Goal: Task Accomplishment & Management: Manage account settings

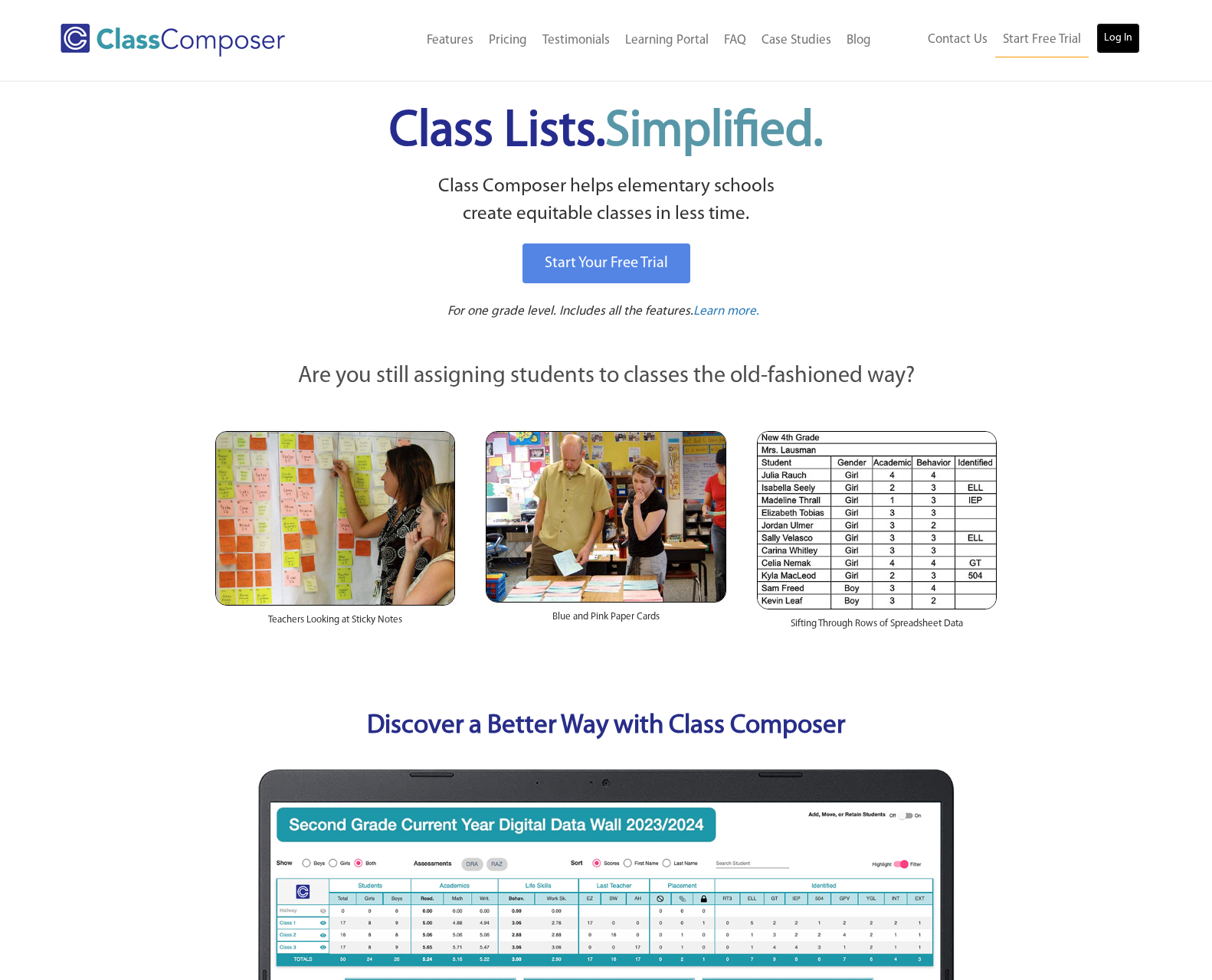
click at [1121, 35] on link "Log In" at bounding box center [1118, 38] width 44 height 30
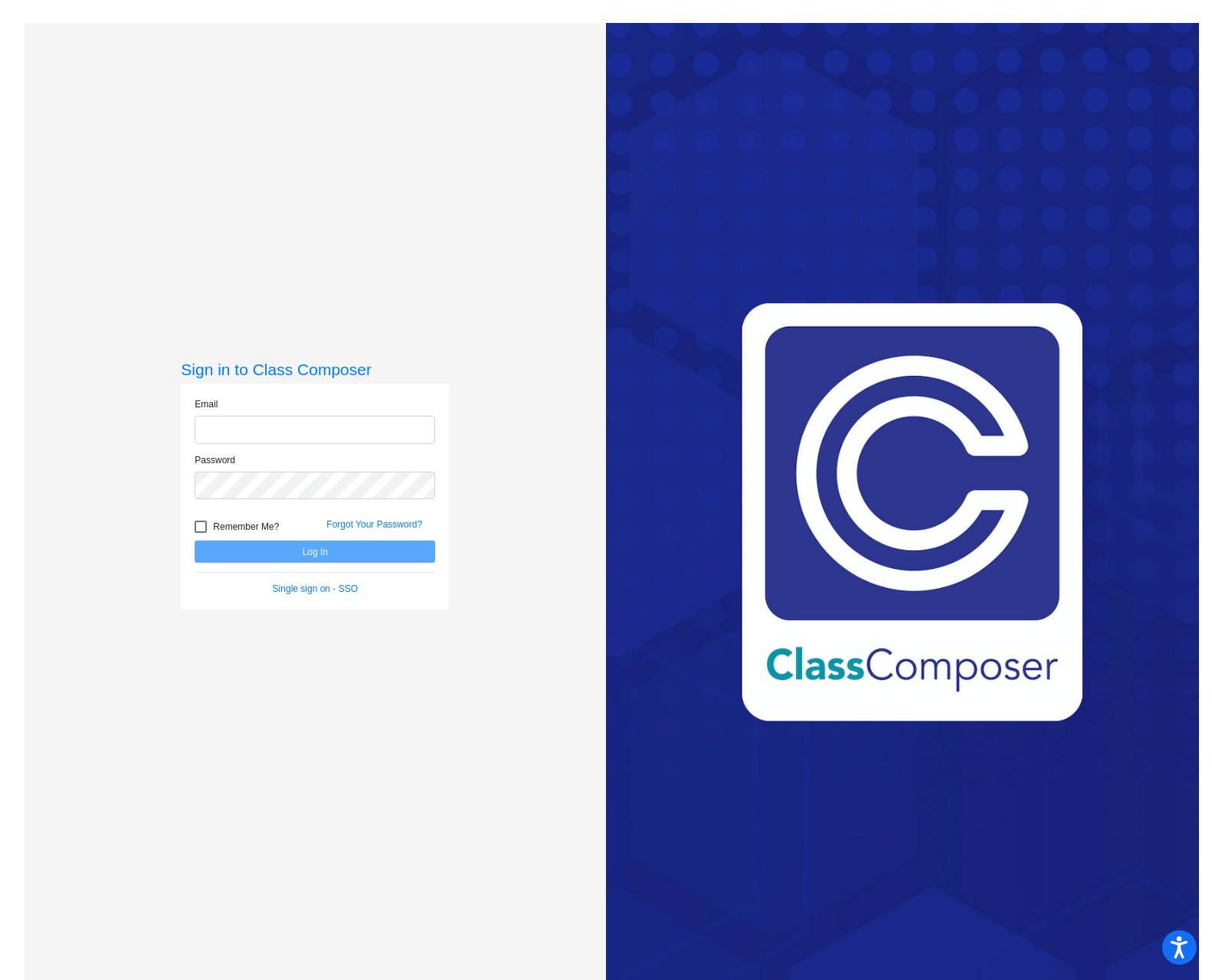
type input "[EMAIL_ADDRESS][DOMAIN_NAME]"
click at [345, 553] on button "Log In" at bounding box center [314, 552] width 240 height 22
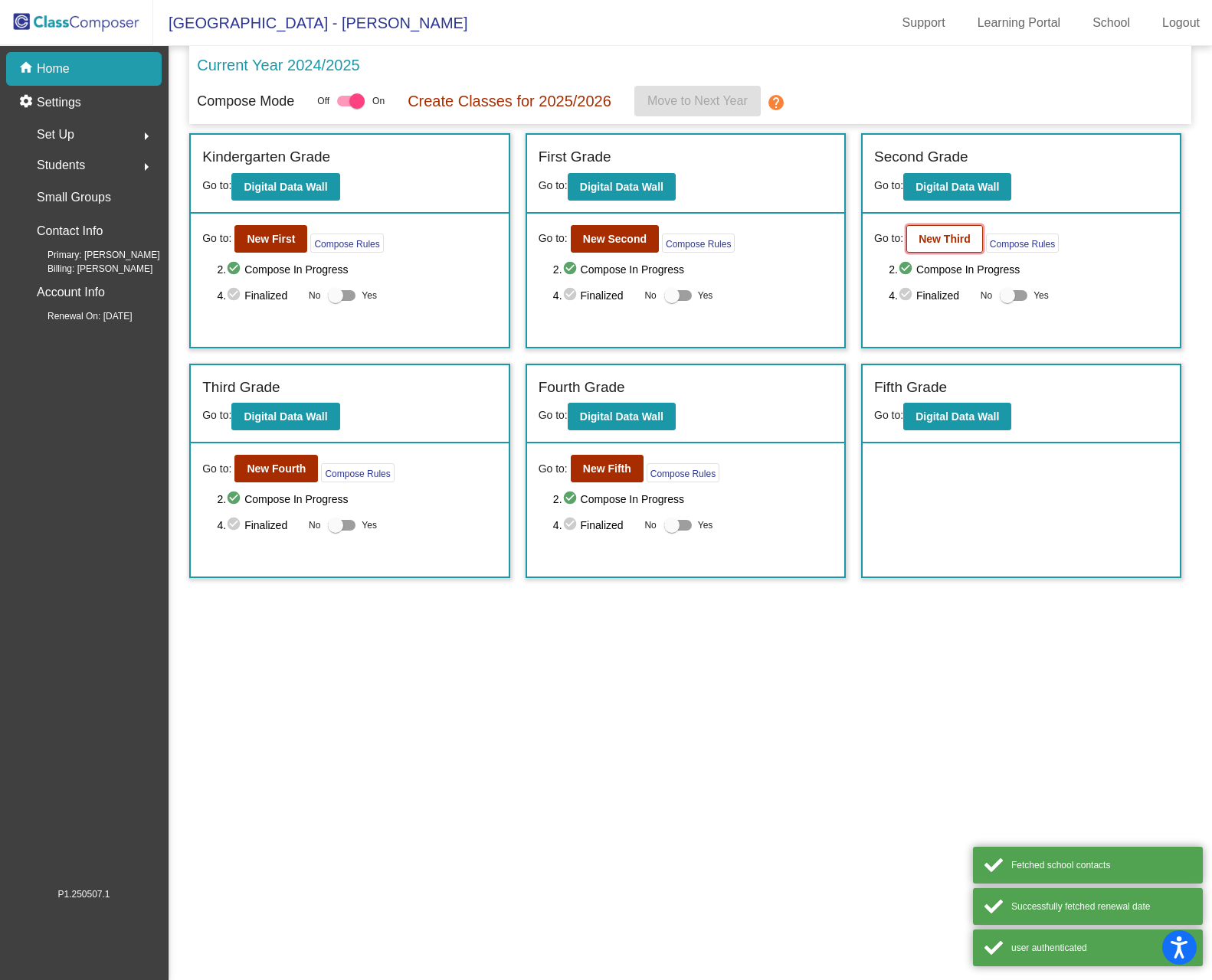
click at [930, 237] on b "New Third" at bounding box center [944, 239] width 52 height 12
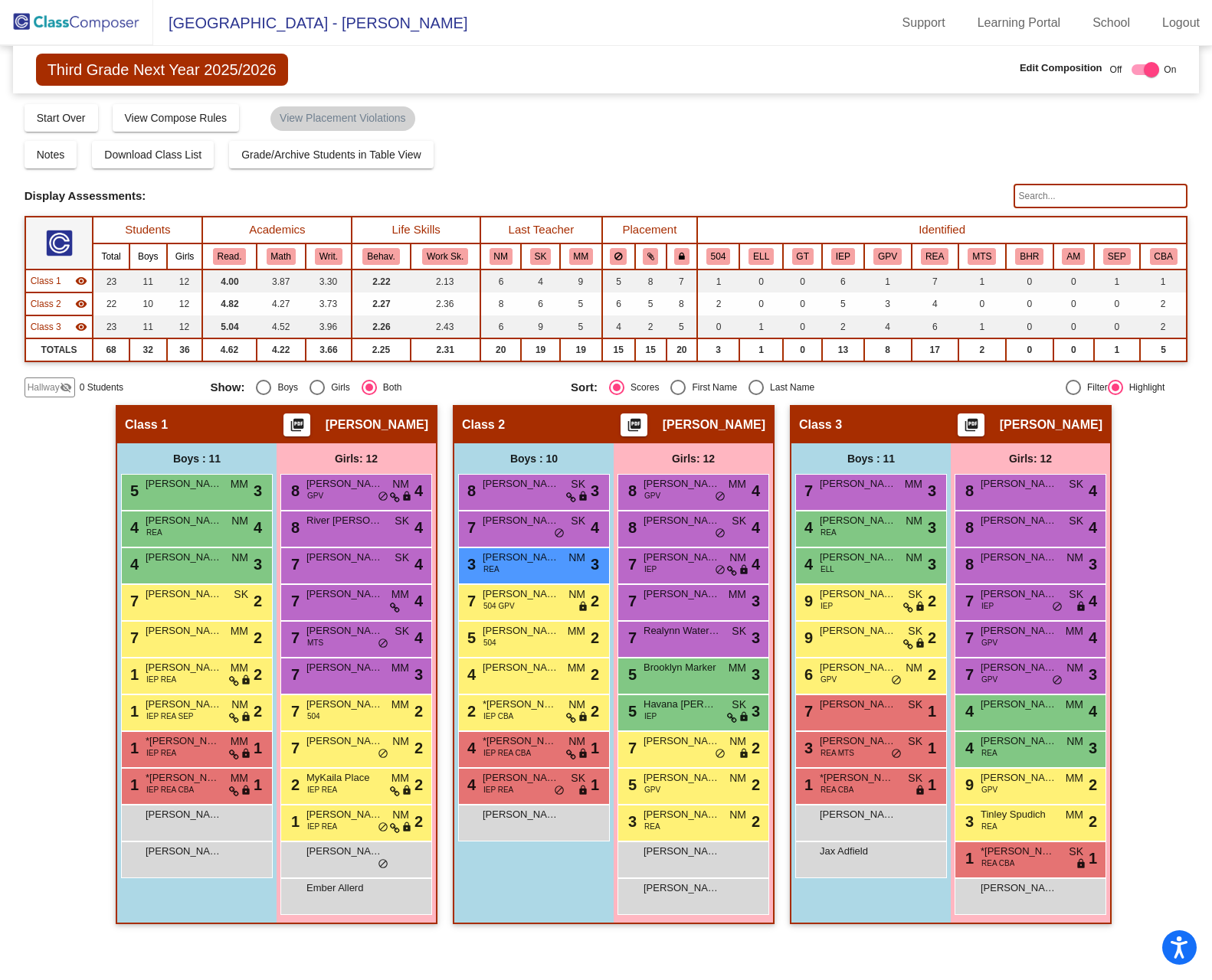
click at [92, 21] on img at bounding box center [76, 22] width 153 height 45
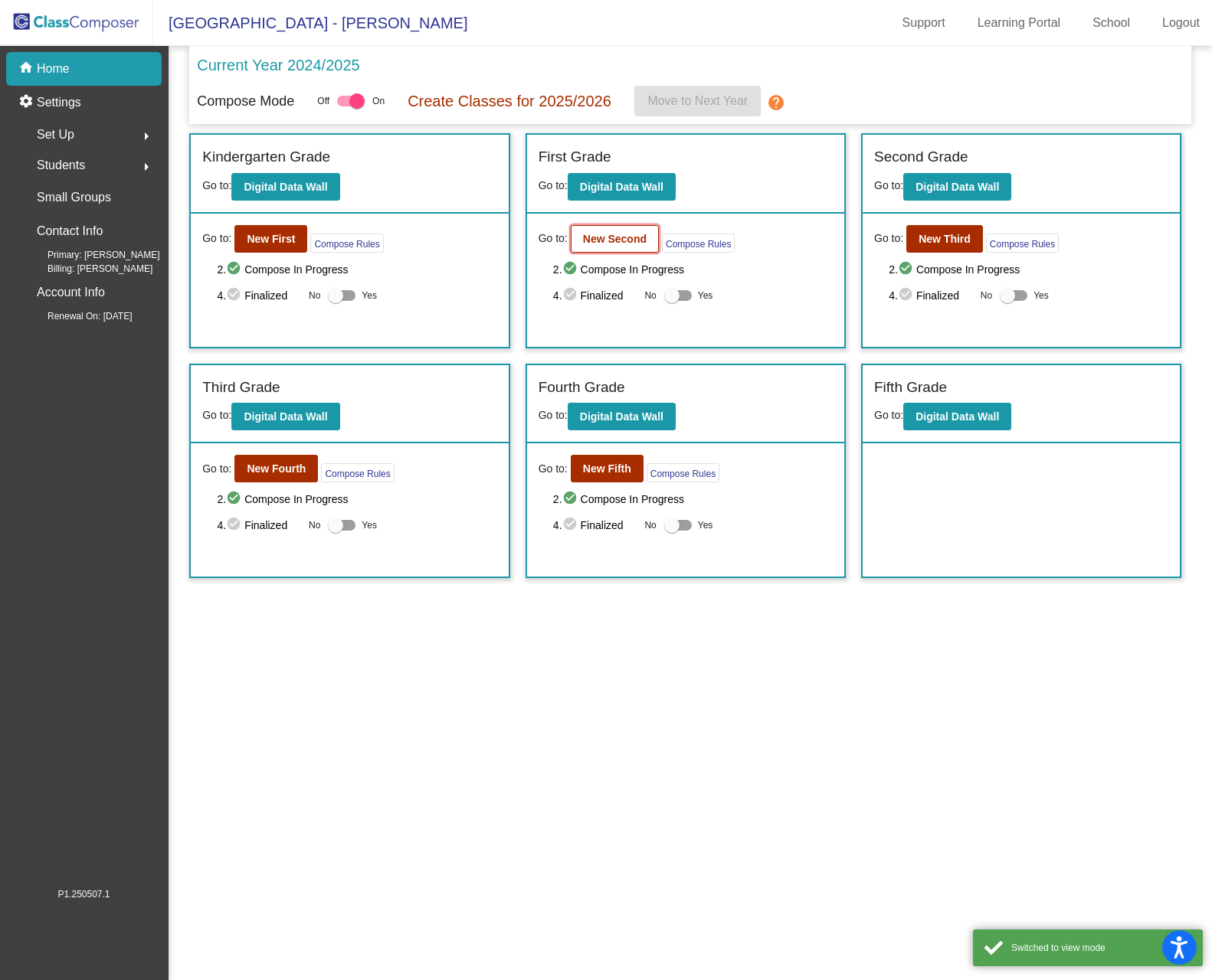
click at [624, 238] on b "New Second" at bounding box center [615, 239] width 64 height 12
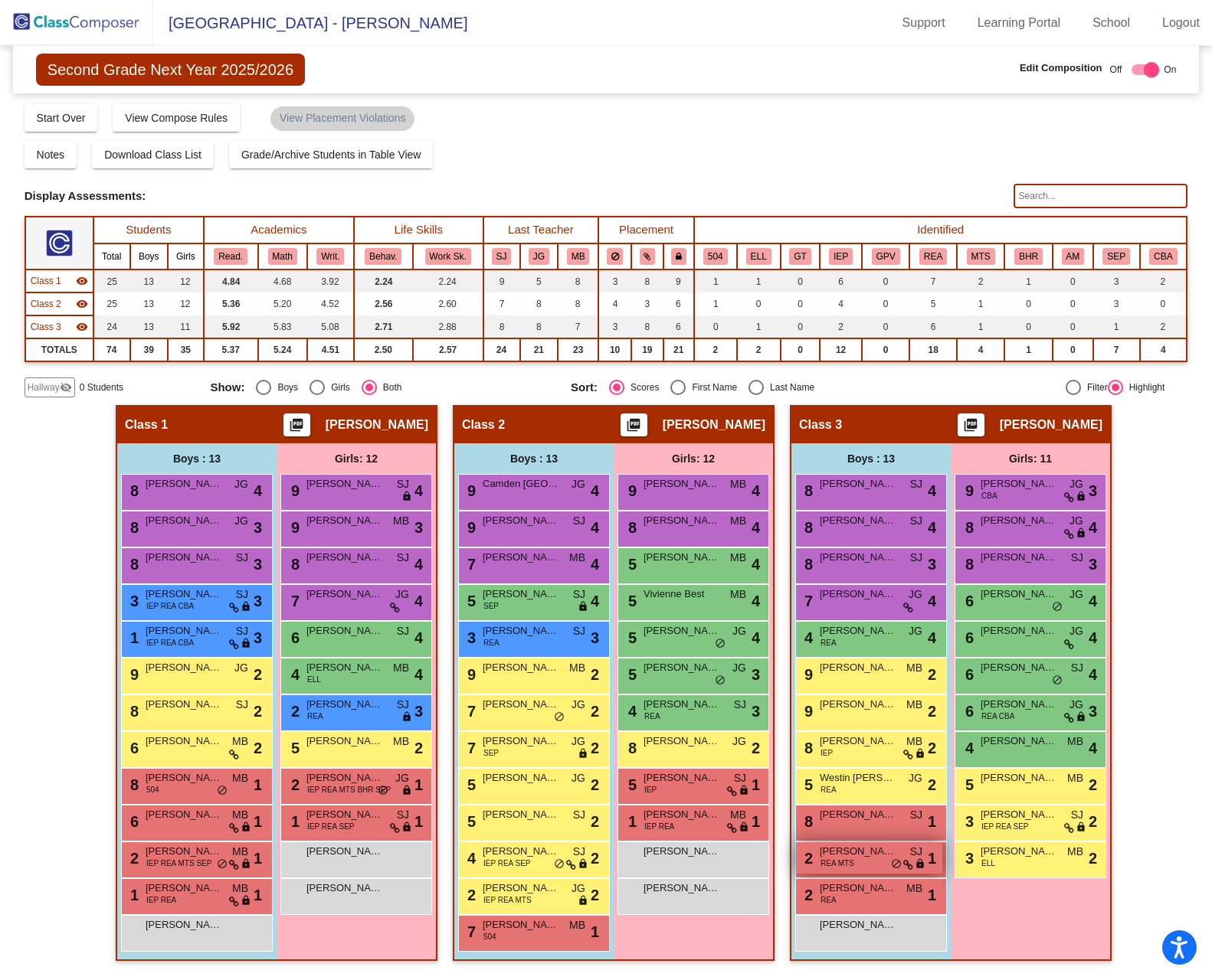
click at [853, 857] on span "[PERSON_NAME]" at bounding box center [858, 851] width 77 height 16
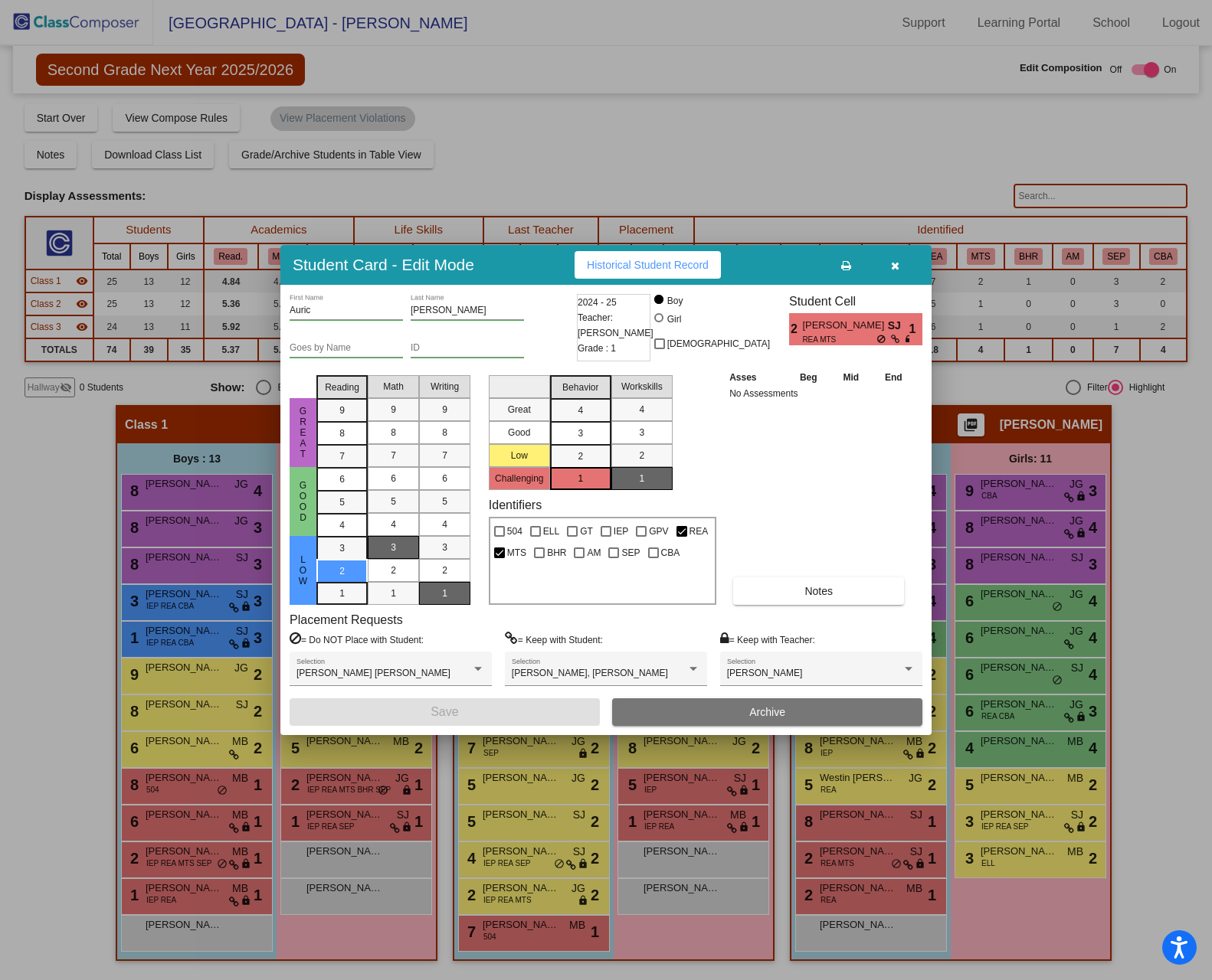
click at [755, 715] on span "Archive" at bounding box center [767, 712] width 36 height 12
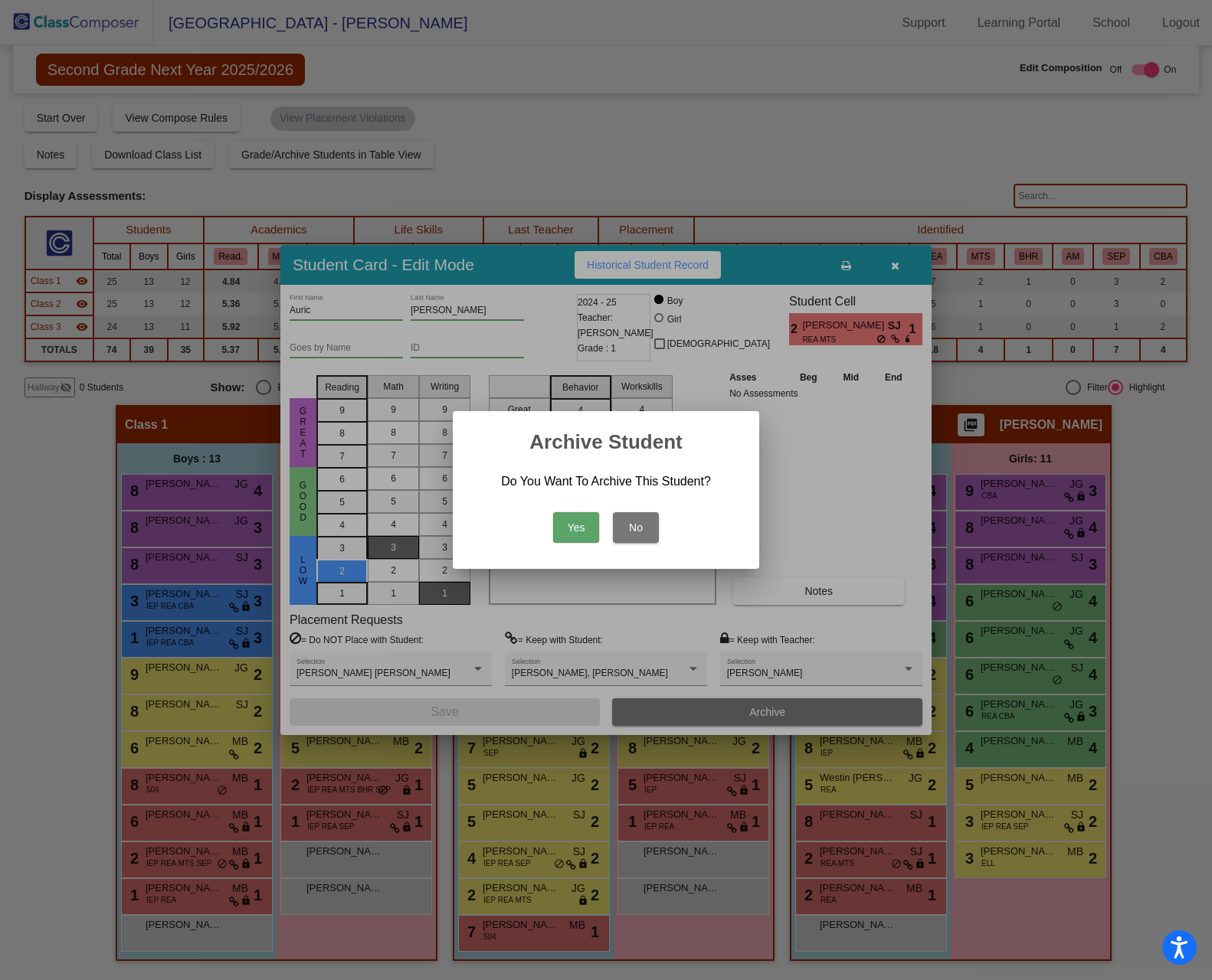
click at [569, 522] on button "Yes" at bounding box center [575, 527] width 46 height 30
